Goal: Transaction & Acquisition: Purchase product/service

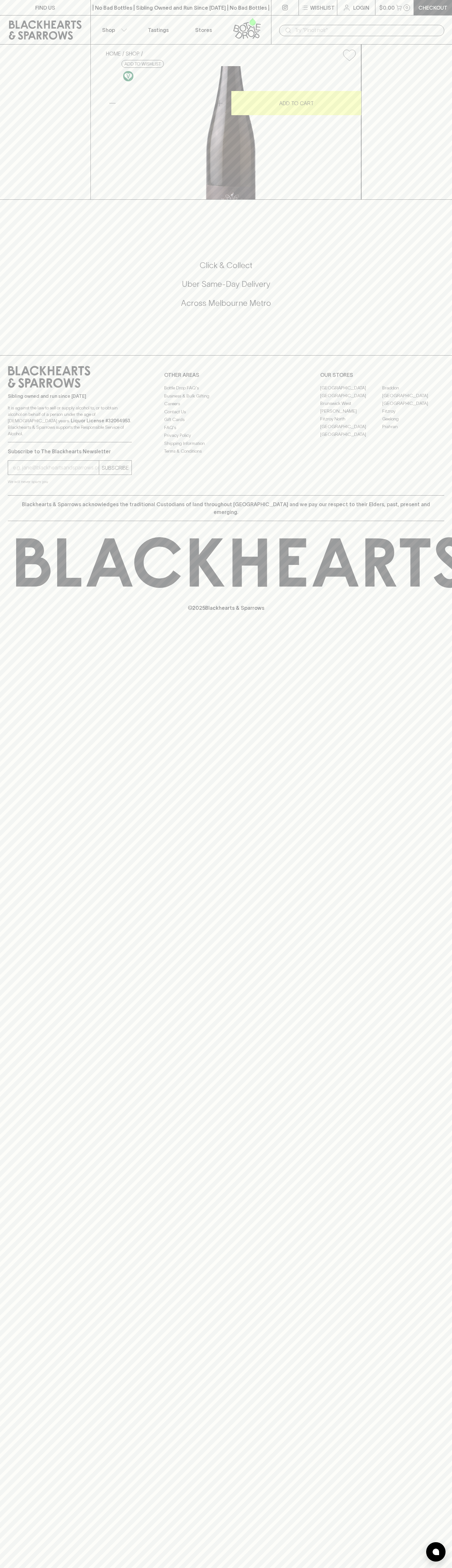
click at [384, 8] on p "$0.00" at bounding box center [386, 7] width 15 height 8
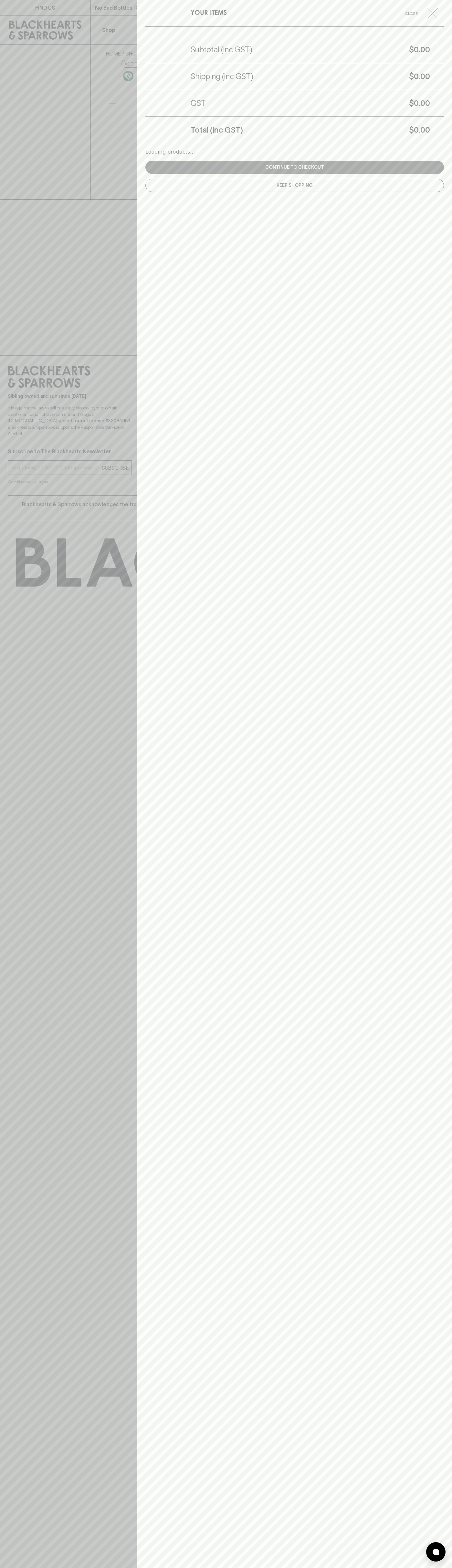
click at [428, 1320] on div "YOUR ITEMS Close Subtotal (inc GST) $0.00 Shipping (inc GST) $0.00 GST $0.00 To…" at bounding box center [294, 784] width 314 height 1568
click at [220, 1567] on html "FIND US | No Bad Bottles | Sibling Owned and Run Since 2006 | No Bad Bottles | …" at bounding box center [226, 784] width 452 height 1568
click at [12, 336] on div at bounding box center [226, 784] width 452 height 1568
